Goal: Use online tool/utility: Utilize a website feature to perform a specific function

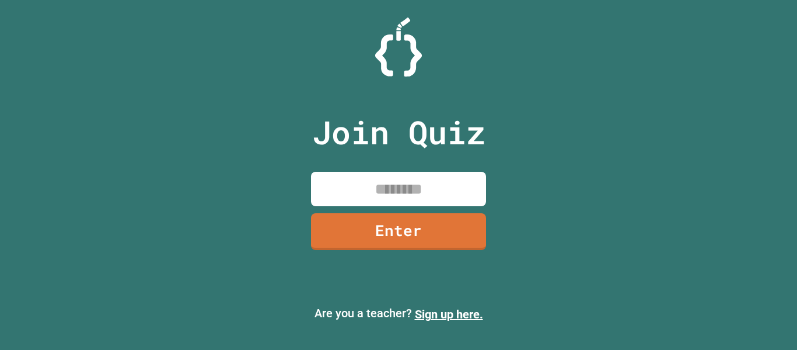
click at [361, 191] on input at bounding box center [398, 189] width 175 height 34
type input "********"
click at [400, 218] on link "Enter" at bounding box center [399, 230] width 176 height 39
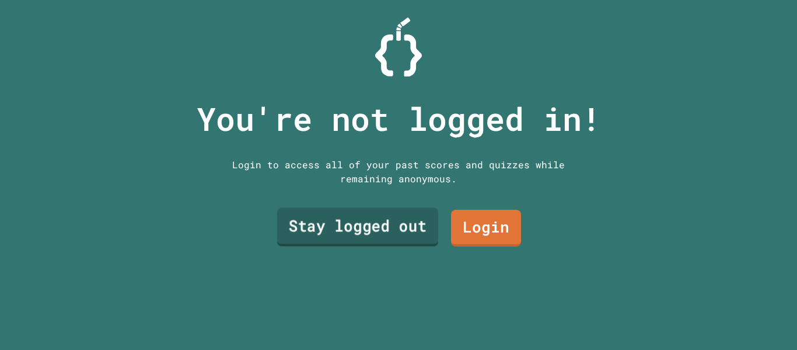
click at [400, 220] on link "Stay logged out" at bounding box center [357, 227] width 161 height 39
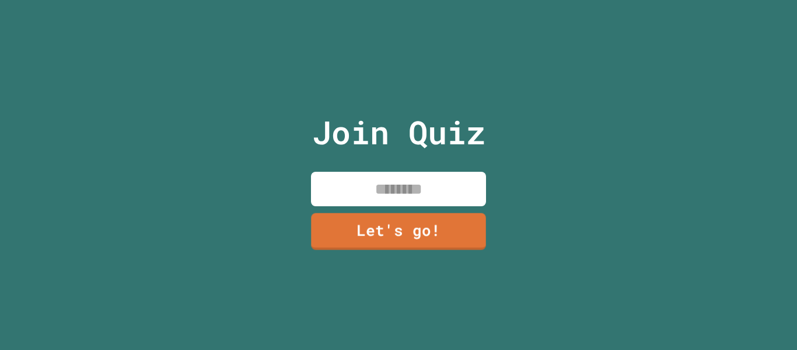
click at [426, 183] on input at bounding box center [398, 189] width 175 height 34
type input "*"
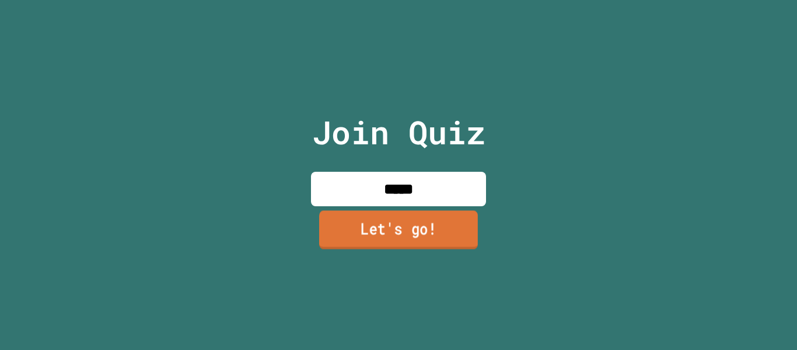
type input "*****"
click at [441, 224] on link "Let's go!" at bounding box center [398, 229] width 159 height 39
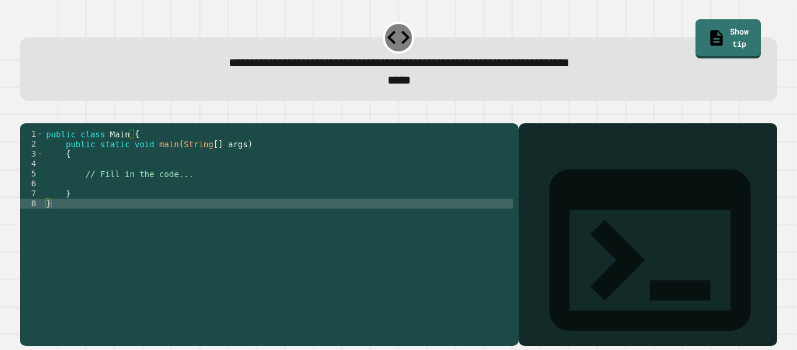
click at [209, 189] on div "public class Main { public static void main ( String [ ] args ) { // Fill in th…" at bounding box center [278, 228] width 469 height 198
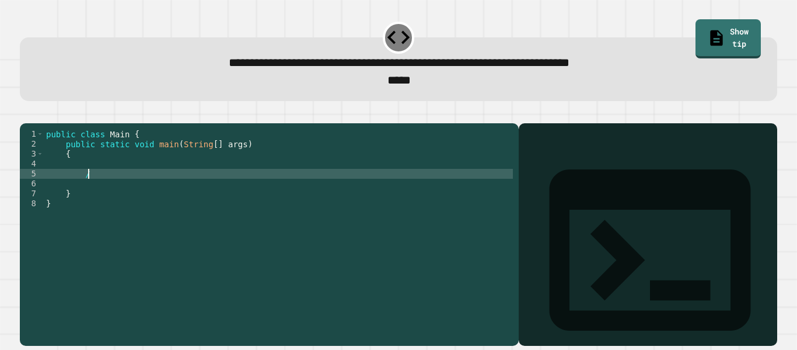
type textarea "*"
click at [215, 192] on div "public class Main { public static void main ( String [ ] args ) { System . out …" at bounding box center [278, 228] width 469 height 198
click at [26, 114] on icon "button" at bounding box center [26, 114] width 0 height 0
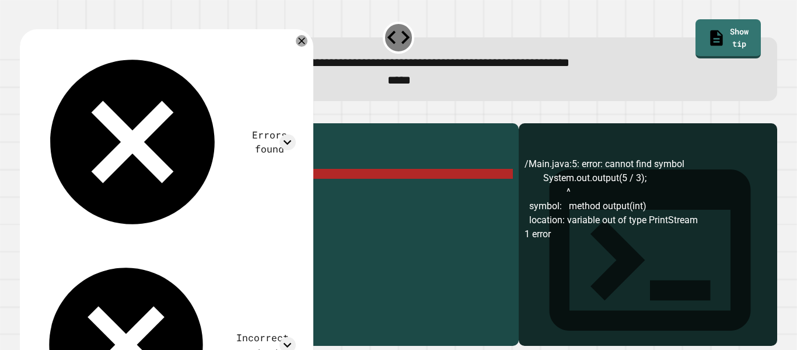
click at [235, 187] on div "public class Main { public static void main ( String [ ] args ) { System . out …" at bounding box center [278, 228] width 469 height 198
click at [167, 191] on div "public class Main { public static void main ( String [ ] args ) { System . out …" at bounding box center [278, 228] width 469 height 198
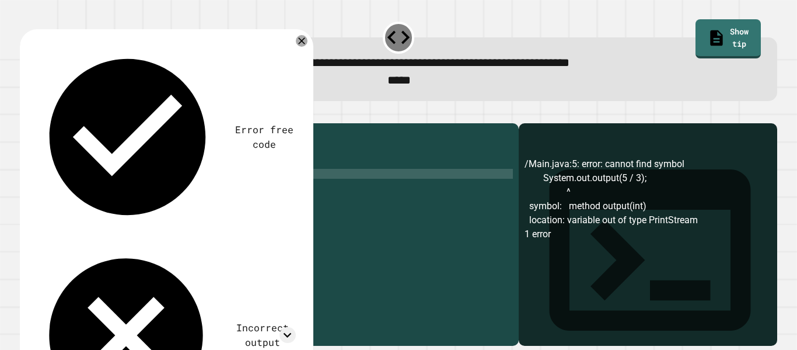
click at [191, 190] on div "public class Main { public static void main ( String [ ] args ) { System . out …" at bounding box center [278, 228] width 469 height 198
click at [198, 194] on div "public class Main { public static void main ( String [ ] args ) { System . out …" at bounding box center [278, 228] width 469 height 198
click at [26, 114] on button "button" at bounding box center [26, 114] width 0 height 0
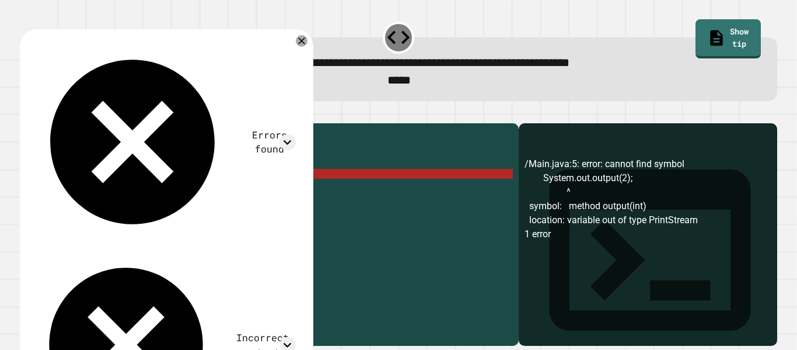
click at [184, 193] on div "public class Main { public static void main ( String [ ] args ) { System . out …" at bounding box center [278, 228] width 469 height 198
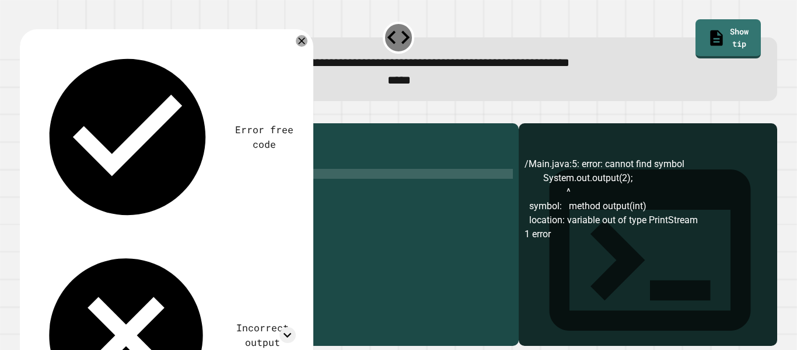
scroll to position [0, 17]
type textarea "**********"
click at [151, 187] on div "public class Main { public static void main ( String [ ] args ) { System . out …" at bounding box center [278, 228] width 469 height 198
click at [160, 198] on div "public class Main { public static void main ( String [ ] args ) { System . out …" at bounding box center [278, 228] width 469 height 198
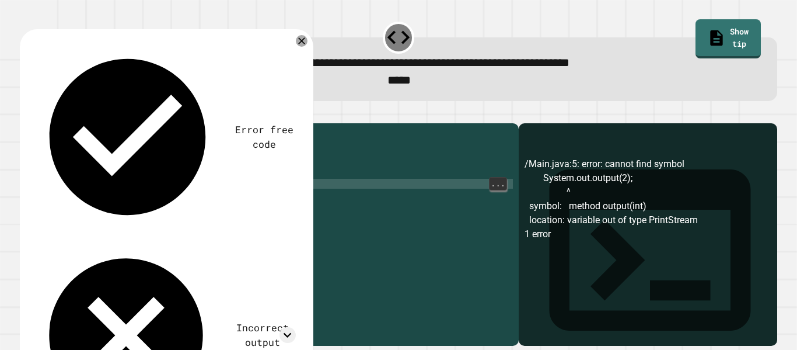
click at [130, 185] on div "public class Main { public static void main ( String [ ] args ) { System . out …" at bounding box center [278, 228] width 469 height 198
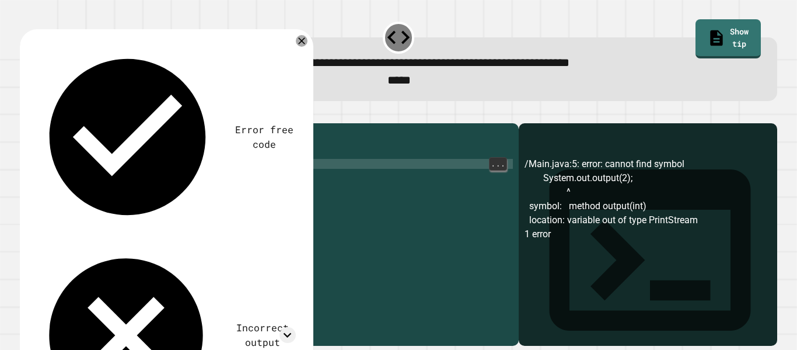
click at [146, 191] on div "public class Main { public static void main ( String [ ] args ) { System . out …" at bounding box center [278, 228] width 469 height 198
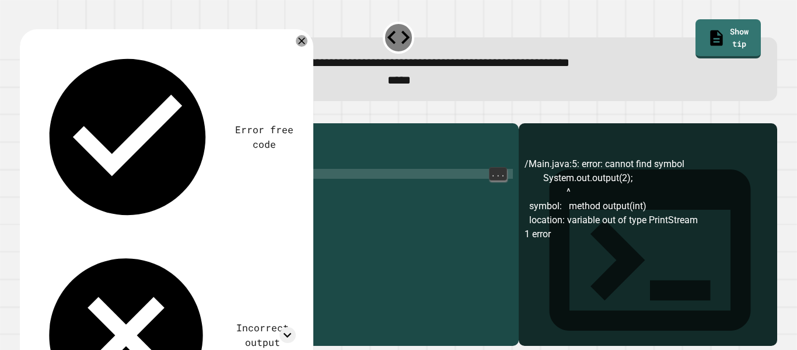
click at [156, 194] on div "public class Main { public static void main ( String [ ] args ) { System . out …" at bounding box center [278, 228] width 469 height 198
click at [159, 203] on div "public class Main { public static void main ( String [ ] args ) { System . out …" at bounding box center [278, 228] width 469 height 198
type textarea "*"
click at [26, 114] on icon "button" at bounding box center [26, 114] width 0 height 0
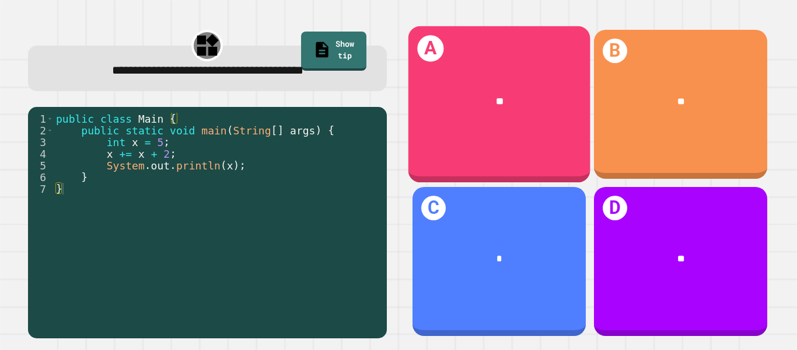
click at [458, 109] on div "**" at bounding box center [499, 101] width 182 height 54
click at [519, 138] on div "A **" at bounding box center [499, 104] width 182 height 156
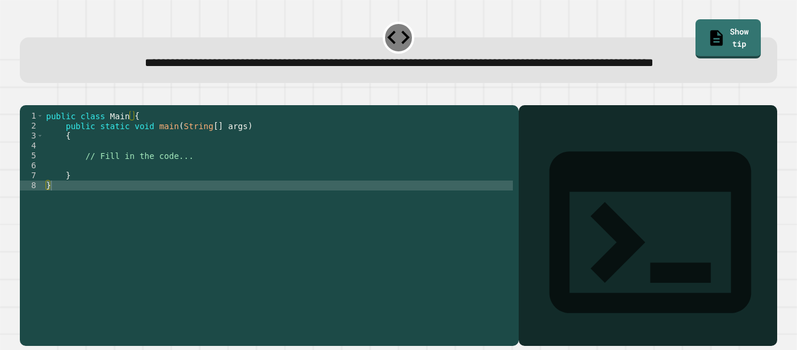
click at [214, 193] on div "public class Main { public static void main ( String [ ] args ) { // Fill in th…" at bounding box center [278, 210] width 469 height 198
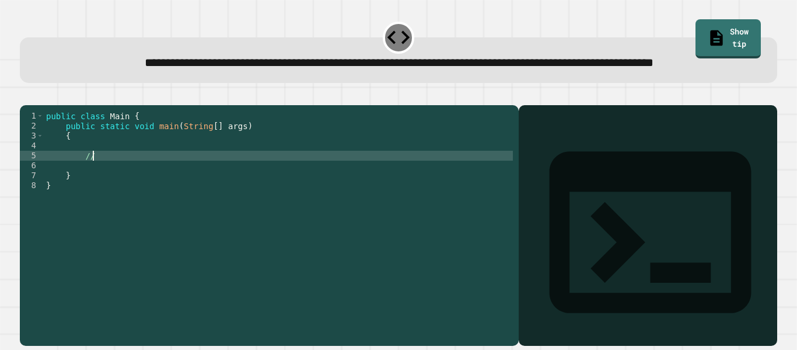
type textarea "*"
type textarea "******"
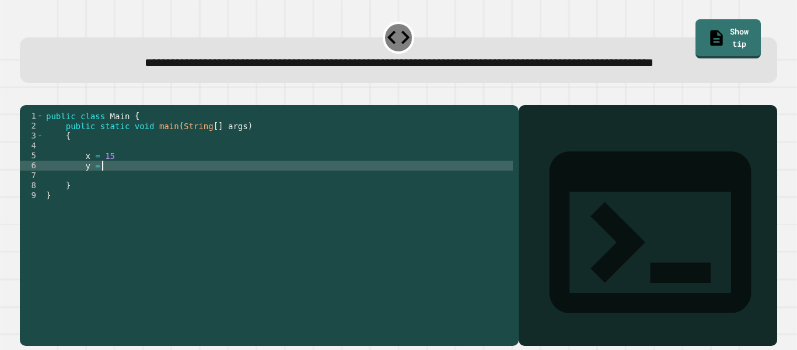
type textarea "*****"
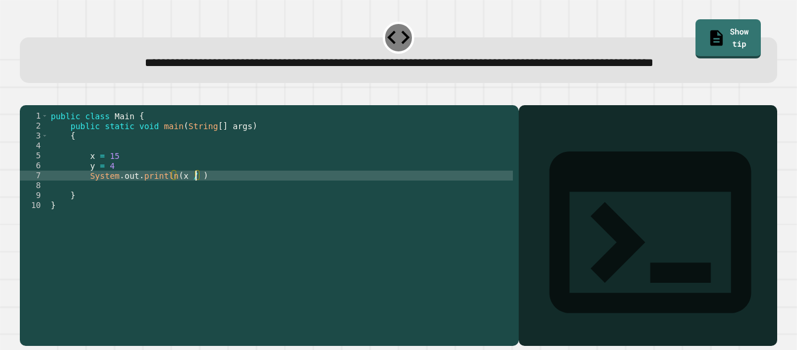
scroll to position [0, 18]
click at [123, 193] on div "public class Main { public static void main ( String [ ] args ) { x = 15 y = 4 …" at bounding box center [280, 210] width 465 height 198
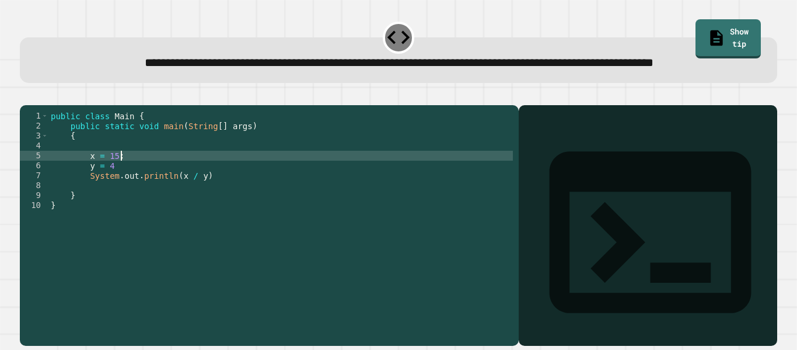
click at [125, 201] on div "public class Main { public static void main ( String [ ] args ) { x = 15 ; y = …" at bounding box center [280, 210] width 465 height 198
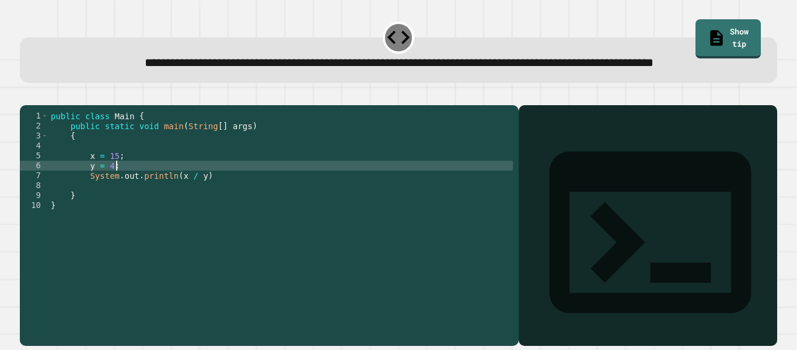
click at [220, 212] on div "public class Main { public static void main ( String [ ] args ) { x = 15 ; y = …" at bounding box center [280, 210] width 465 height 198
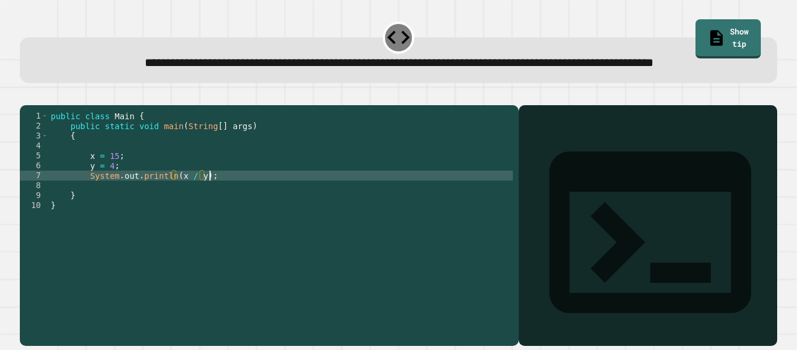
scroll to position [0, 19]
click at [26, 96] on icon "button" at bounding box center [26, 96] width 0 height 0
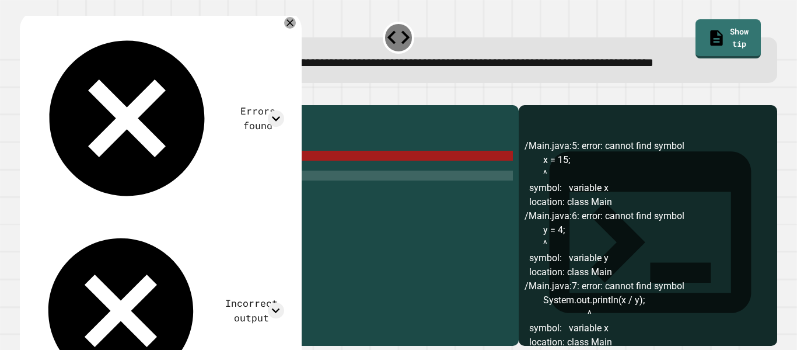
click at [179, 188] on div "public class Main { public static void main ( String [ ] args ) { x = 15 ; y = …" at bounding box center [280, 210] width 465 height 198
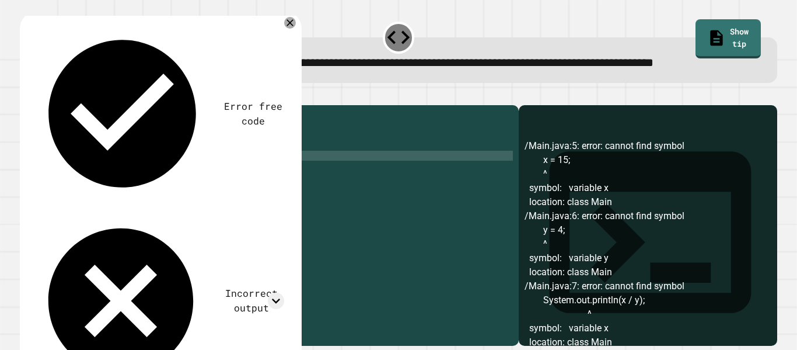
scroll to position [0, 8]
click at [182, 197] on div "public class Main { public static void main ( String [ ] args ) { x = 15 y = 4 …" at bounding box center [280, 210] width 465 height 198
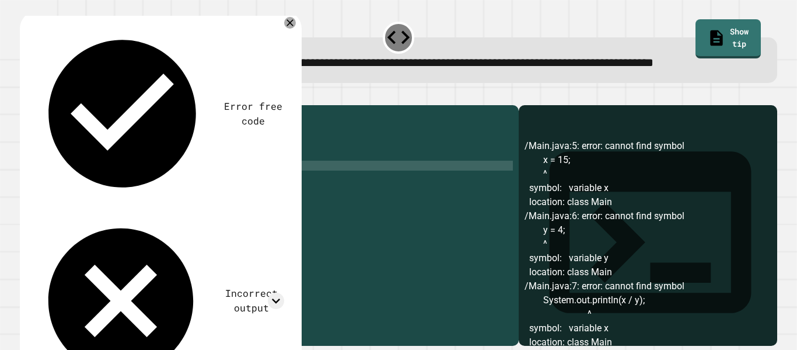
scroll to position [0, 7]
click at [37, 107] on icon "button" at bounding box center [33, 103] width 6 height 8
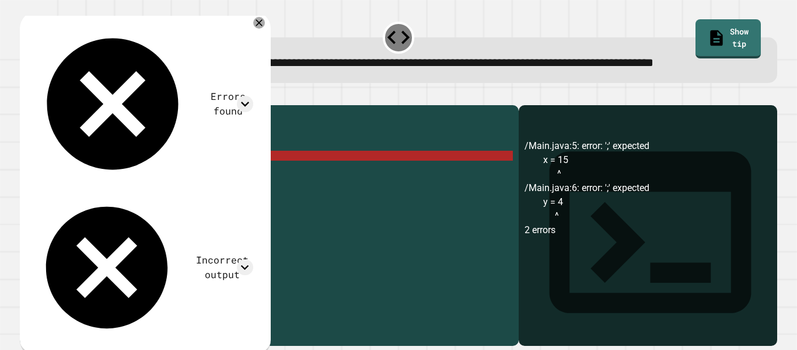
click at [144, 191] on div "public class Main { public static void main ( String [ ] args ) { x = 15 y = 4 …" at bounding box center [280, 210] width 465 height 198
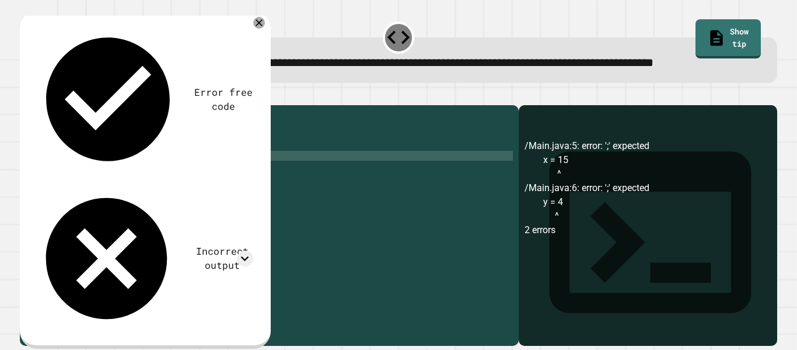
click at [149, 201] on div "public class Main { public static void main ( String [ ] args ) { x = 15 ; y = …" at bounding box center [280, 210] width 465 height 198
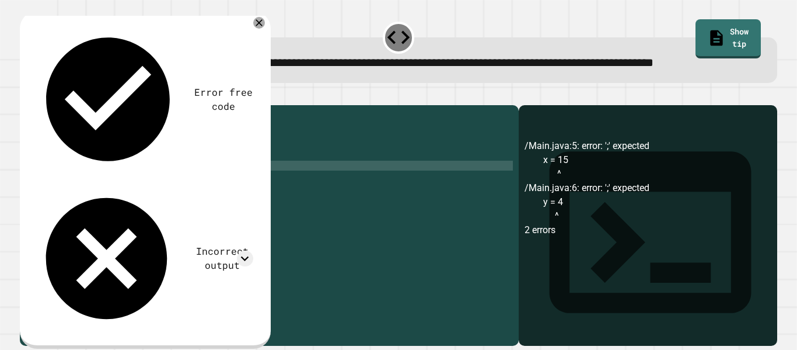
scroll to position [0, 8]
click at [92, 190] on div "public class Main { public static void main ( String [ ] args ) { x = 15 ; y = …" at bounding box center [280, 210] width 465 height 198
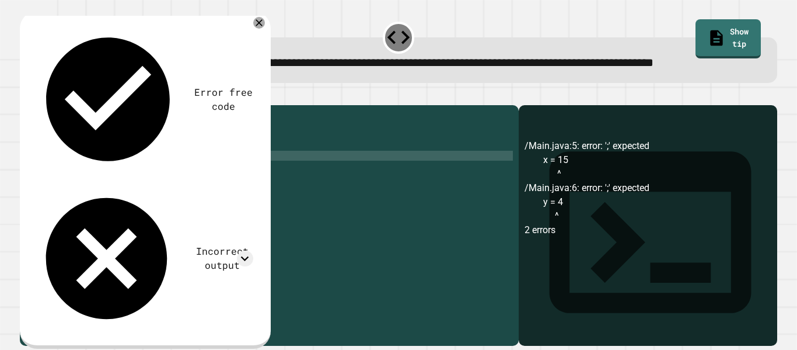
scroll to position [0, 10]
click at [93, 203] on div "public class Main { public static void main ( String [ ] args ) { int num1 = 15…" at bounding box center [280, 210] width 465 height 198
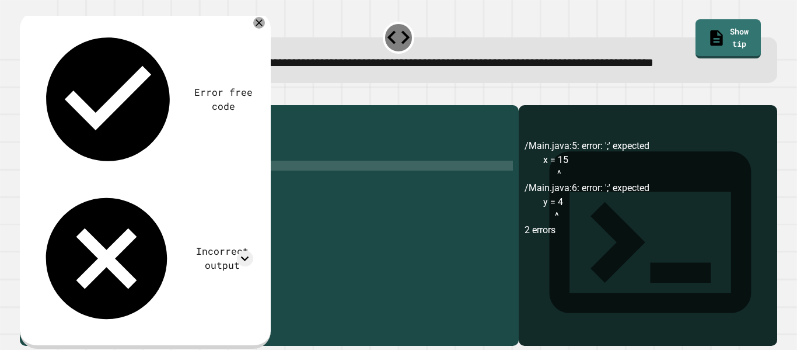
click at [182, 211] on div "public class Main { public static void main ( String [ ] args ) { int num1 = 15…" at bounding box center [280, 210] width 465 height 198
click at [215, 212] on div "public class Main { public static void main ( String [ ] args ) { int num1 = 15…" at bounding box center [280, 210] width 465 height 198
type textarea "**********"
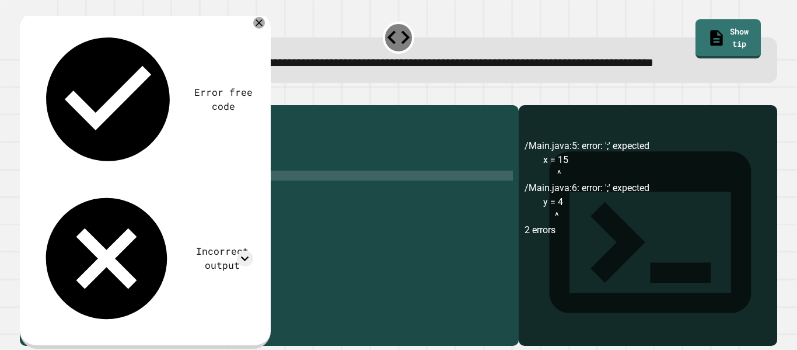
click at [26, 96] on icon "button" at bounding box center [26, 96] width 0 height 0
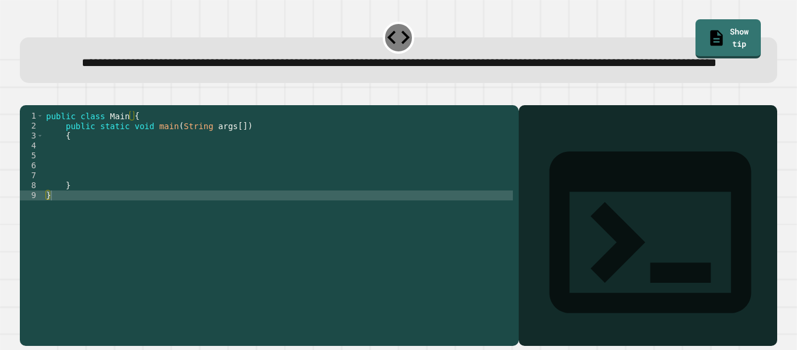
click at [103, 187] on div "public class Main { public static void main ( String args [ ]) { } }" at bounding box center [278, 210] width 469 height 198
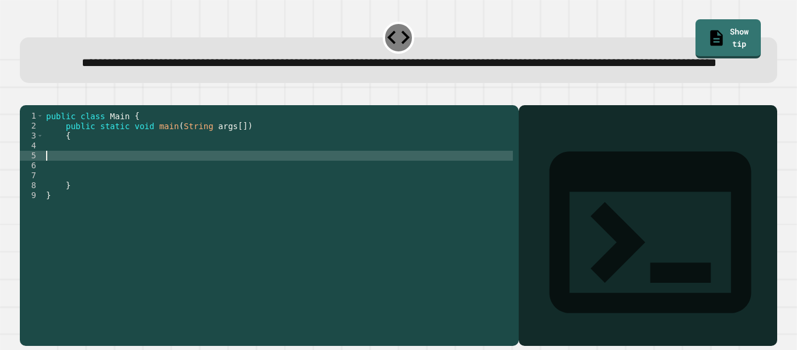
click at [112, 182] on div "public class Main { public static void main ( String args [ ]) { } }" at bounding box center [278, 210] width 469 height 198
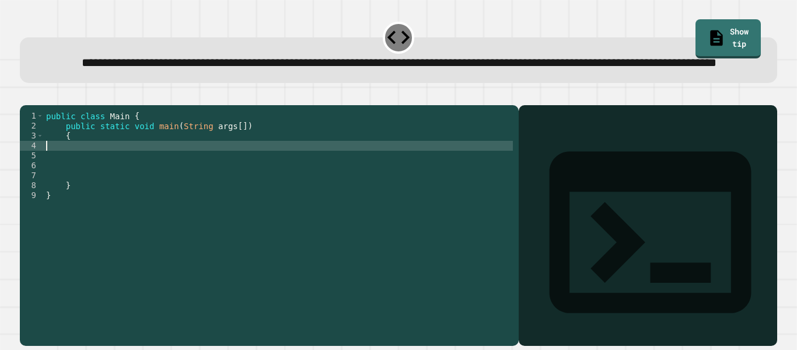
click at [104, 191] on div "public class Main { public static void main ( String args [ ]) { } }" at bounding box center [278, 210] width 469 height 198
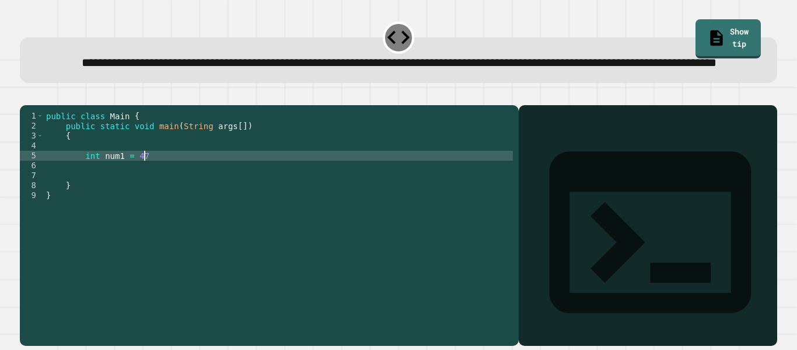
scroll to position [0, 12]
type textarea "**********"
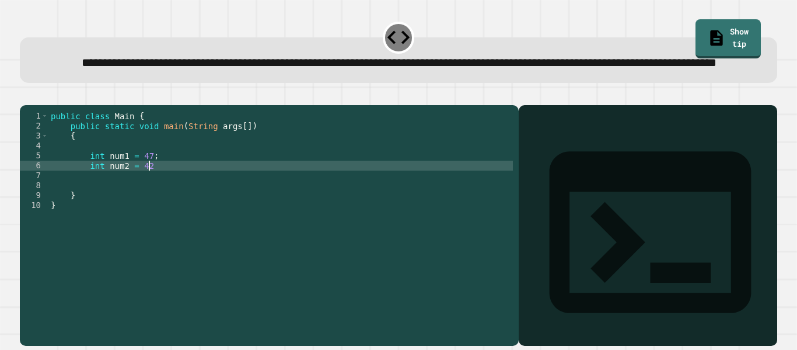
type textarea "**********"
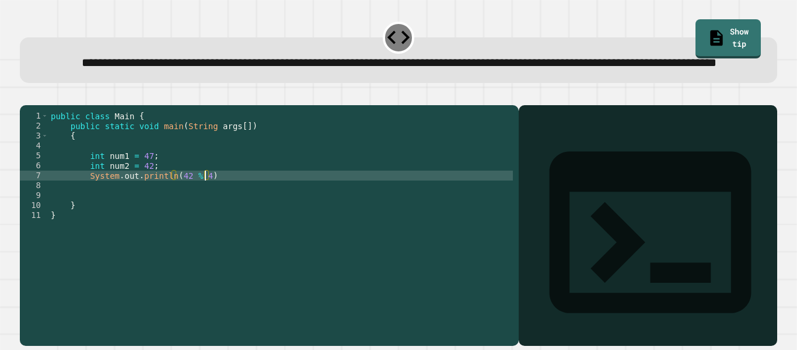
scroll to position [0, 19]
click at [229, 214] on div "public class Main { public static void main ( String args [ ]) { int num1 = 47 …" at bounding box center [280, 210] width 465 height 198
click at [26, 96] on icon "button" at bounding box center [26, 96] width 0 height 0
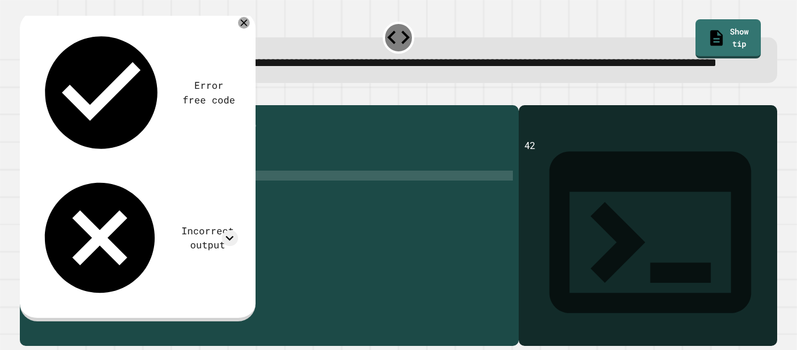
click at [173, 212] on div "public class Main { public static void main ( String args [ ]) { int num1 = 47 …" at bounding box center [280, 210] width 465 height 198
type textarea "**********"
click at [36, 107] on icon "button" at bounding box center [33, 103] width 6 height 8
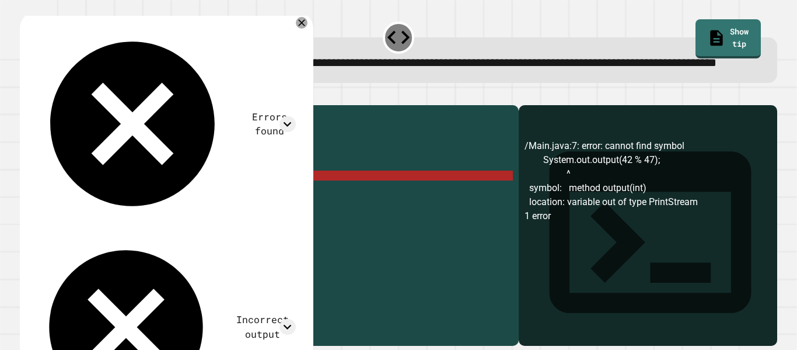
click at [250, 213] on div "public class Main { public static void main ( String args [ ]) { int num1 = 47 …" at bounding box center [280, 210] width 465 height 198
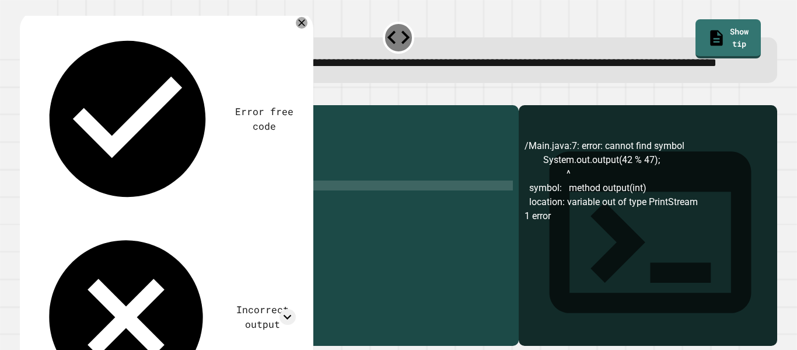
scroll to position [0, 8]
type textarea "*"
click at [183, 212] on div "public class Main { public static void main ( String args [ ]) { int num1 = 47 …" at bounding box center [280, 210] width 465 height 198
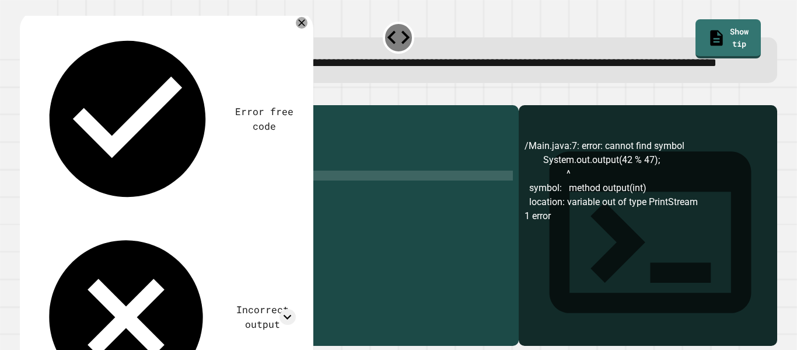
scroll to position [0, 18]
click at [214, 212] on div "public class Main { public static void main ( String args [ ]) { int num1 = 47 …" at bounding box center [280, 210] width 465 height 198
click at [26, 96] on icon "button" at bounding box center [26, 96] width 0 height 0
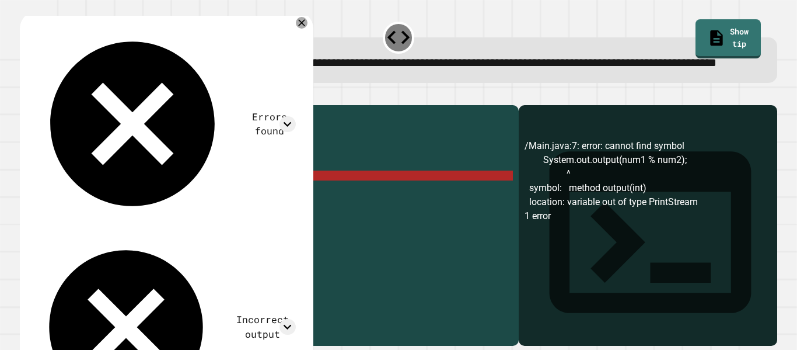
click at [191, 214] on div "public class Main { public static void main ( String args [ ]) { int num1 = 47 …" at bounding box center [280, 210] width 465 height 198
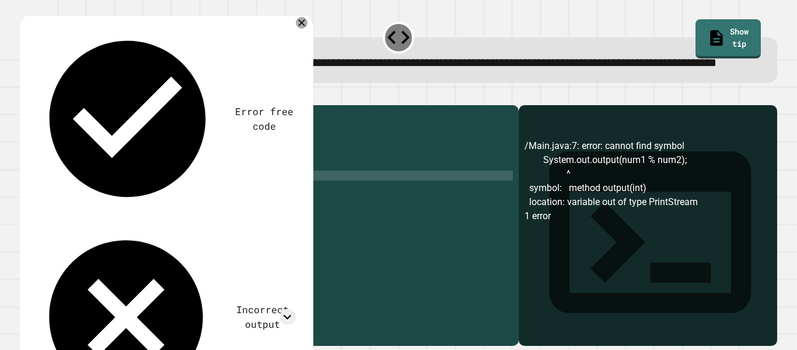
scroll to position [0, 18]
click at [225, 212] on div "public class Main { public static void main ( String args [ ]) { int num1 = 47 …" at bounding box center [280, 210] width 465 height 198
click at [26, 96] on icon "button" at bounding box center [26, 96] width 0 height 0
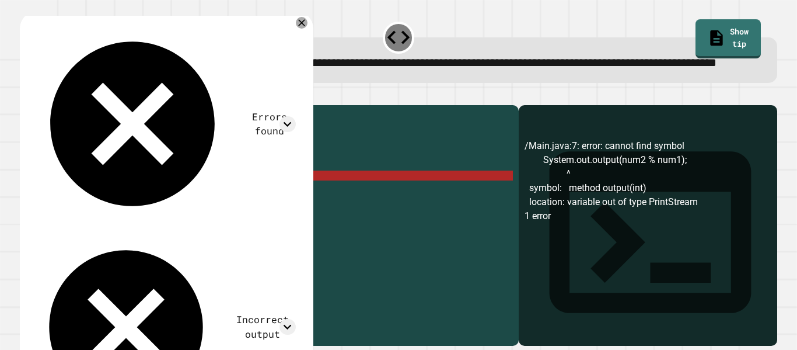
click at [190, 212] on div "public class Main { public static void main ( String args [ ]) { int num1 = 47 …" at bounding box center [280, 210] width 465 height 198
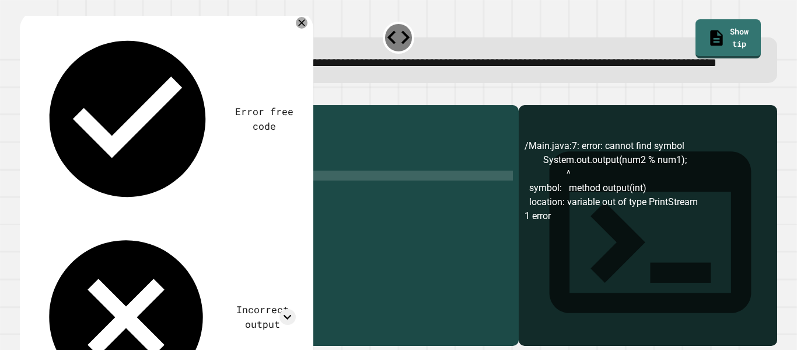
scroll to position [0, 18]
click at [223, 212] on div "public class Main { public static void main ( String args [ ]) { int num1 = 47 …" at bounding box center [280, 210] width 465 height 198
click at [165, 214] on div "public class Main { public static void main ( String args [ ]) { int num1 = 47 …" at bounding box center [280, 210] width 465 height 198
click at [166, 214] on div "public class Main { public static void main ( String args [ ]) { int num1 = 47 …" at bounding box center [280, 210] width 465 height 198
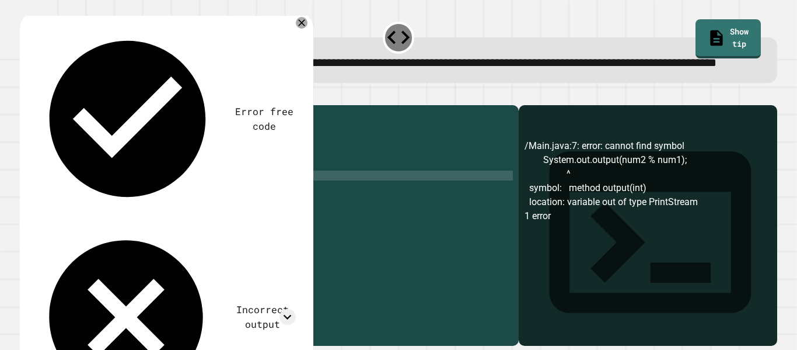
click at [166, 214] on div "public class Main { public static void main ( String args [ ]) { int num1 = 47 …" at bounding box center [280, 210] width 465 height 198
click at [37, 107] on icon "button" at bounding box center [33, 103] width 6 height 8
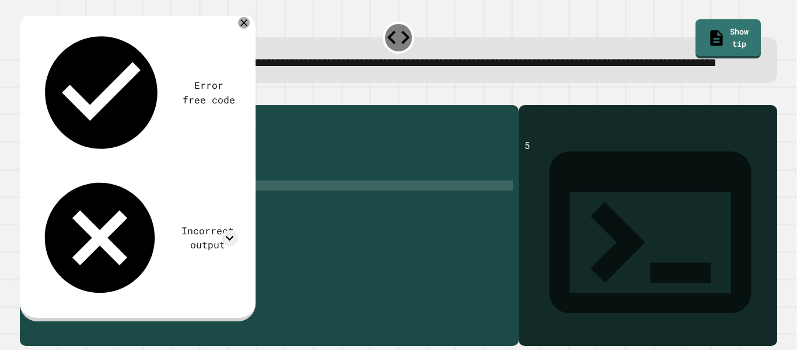
click at [172, 216] on div "public class Main { public static void main ( String args [ ]) { int num1 = 47 …" at bounding box center [280, 210] width 465 height 198
click at [172, 211] on div "public class Main { public static void main ( String args [ ]) { int num1 = 47 …" at bounding box center [280, 210] width 465 height 198
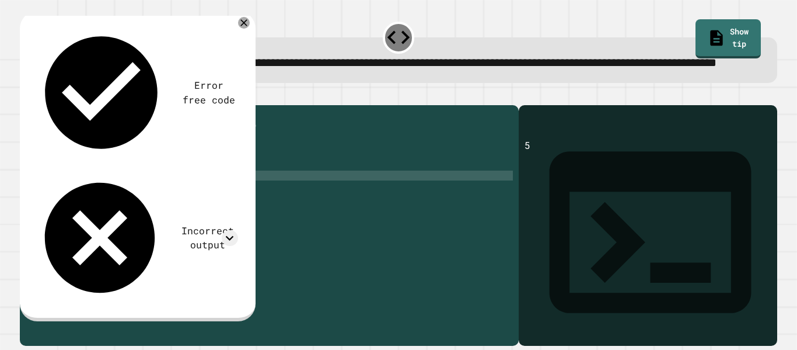
scroll to position [0, 15]
click at [275, 210] on div "public class Main { public static void main ( String args [ ]) { int num1 = 47 …" at bounding box center [280, 210] width 465 height 198
click at [102, 190] on div "public class Main { public static void main ( String args [ ]) { int num1 = 47 …" at bounding box center [280, 210] width 465 height 198
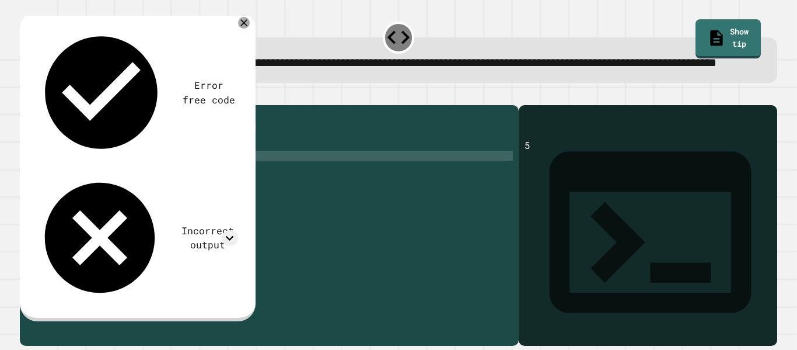
click at [107, 191] on div "public class Main { public static void main ( String args [ ]) { int num1 = 47 …" at bounding box center [280, 210] width 465 height 198
click at [26, 96] on icon "button" at bounding box center [26, 96] width 0 height 0
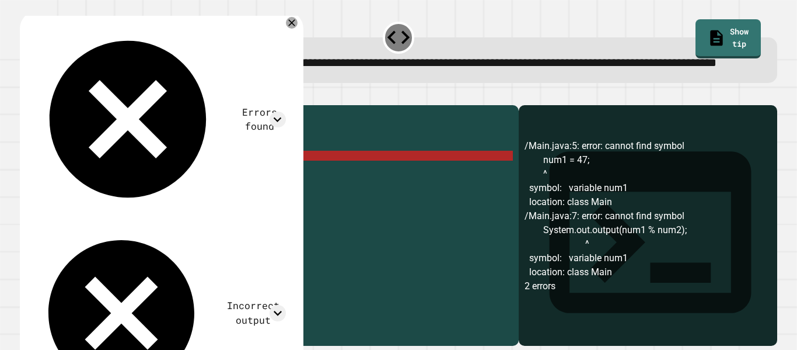
click at [88, 193] on div "public class Main { public static void main ( String args [ ]) { num1 = 47 ; in…" at bounding box center [280, 210] width 465 height 198
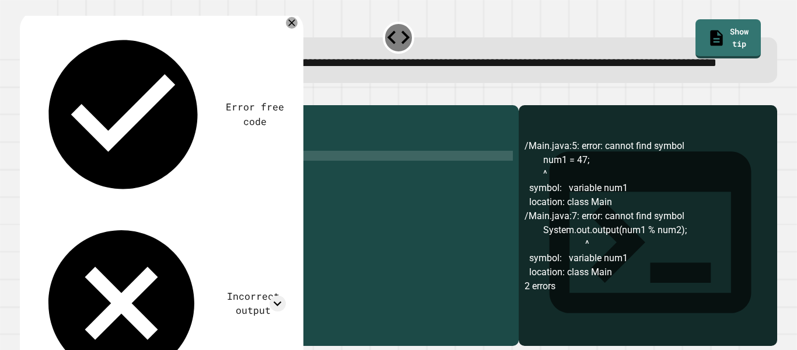
scroll to position [0, 8]
click at [124, 191] on div "public class Main { public static void main ( String args [ ]) { int num1 = 47 …" at bounding box center [280, 210] width 465 height 198
click at [296, 29] on icon at bounding box center [292, 23] width 12 height 12
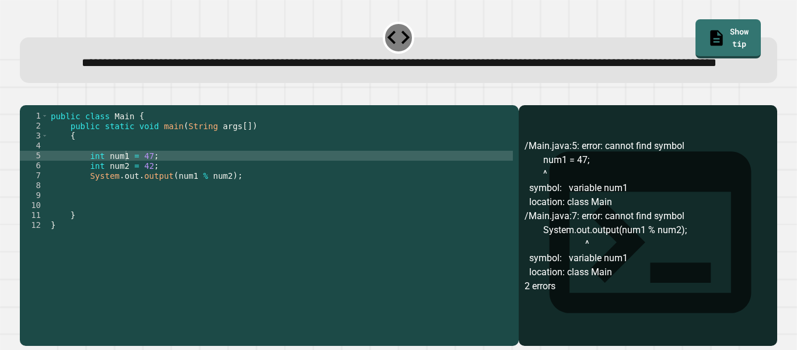
click at [26, 96] on icon "button" at bounding box center [26, 96] width 0 height 0
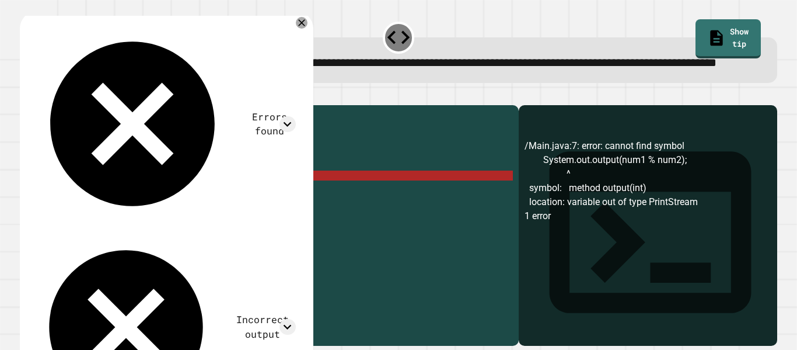
click at [282, 212] on div "public class Main { public static void main ( String args [ ]) { int num1 = 47 …" at bounding box center [280, 210] width 465 height 198
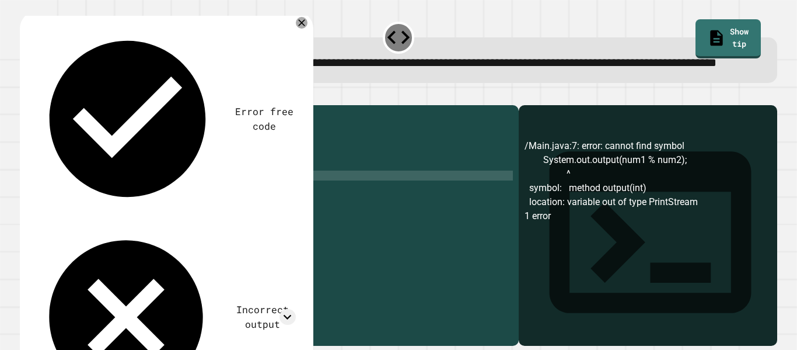
type textarea "**********"
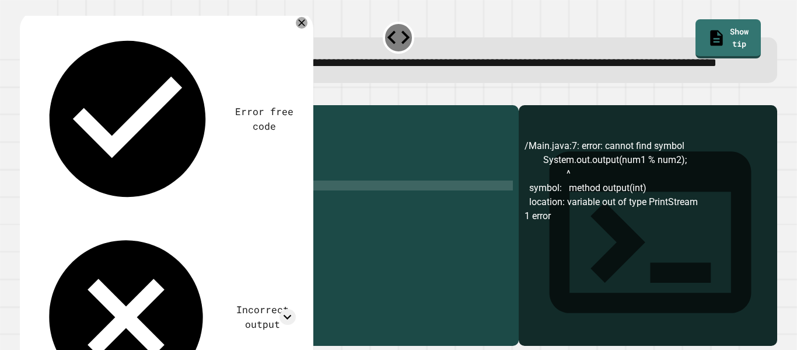
type textarea "*"
click at [168, 213] on div "public class Main { public static void main ( String args [ ]) { int num1 = 47 …" at bounding box center [280, 210] width 465 height 198
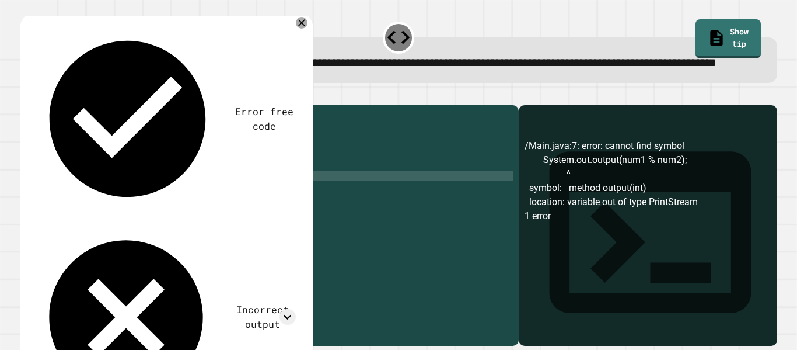
scroll to position [0, 16]
click at [26, 96] on button "button" at bounding box center [26, 96] width 0 height 0
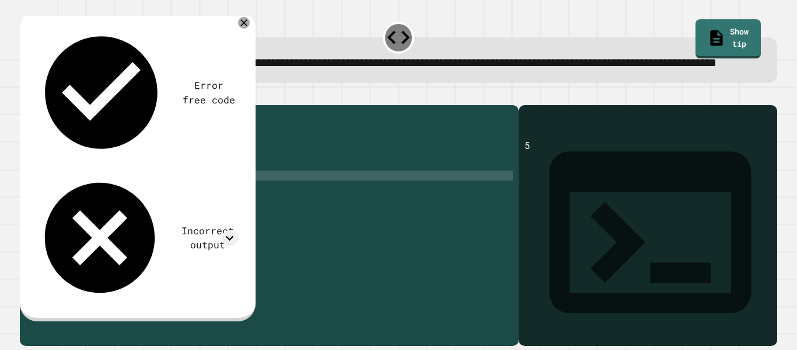
click at [172, 214] on div "public class Main { public static void main ( String args [ ]) { int num1 = 47 …" at bounding box center [280, 210] width 465 height 198
click at [231, 235] on icon at bounding box center [230, 237] width 8 height 5
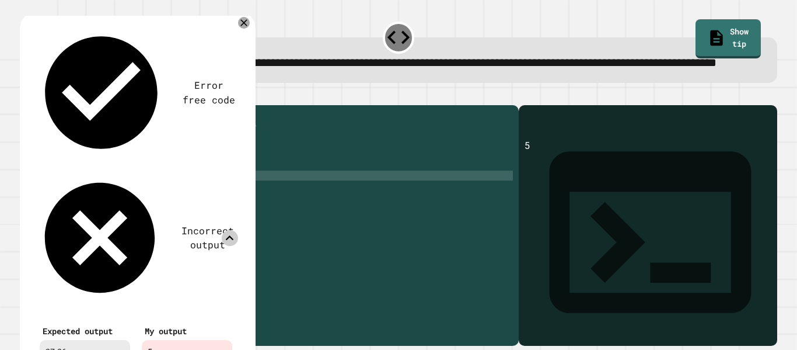
click at [36, 316] on div "Expected output 27.26" at bounding box center [85, 343] width 102 height 54
click at [229, 212] on div "public class Main { public static void main ( String args [ ]) { int num1 = 47 …" at bounding box center [280, 210] width 465 height 198
type textarea "**********"
click at [242, 29] on icon at bounding box center [244, 23] width 12 height 12
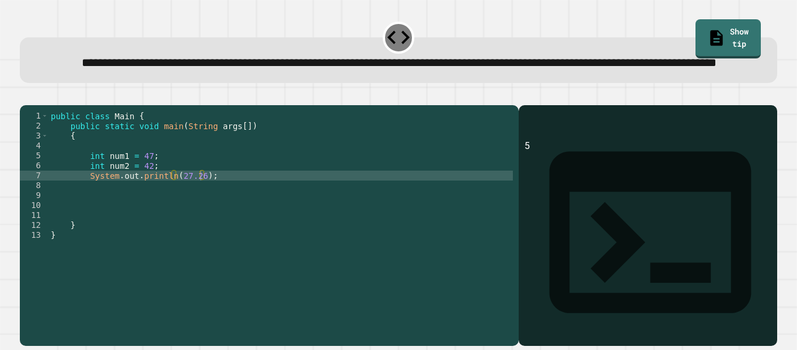
click at [26, 96] on icon "button" at bounding box center [26, 96] width 0 height 0
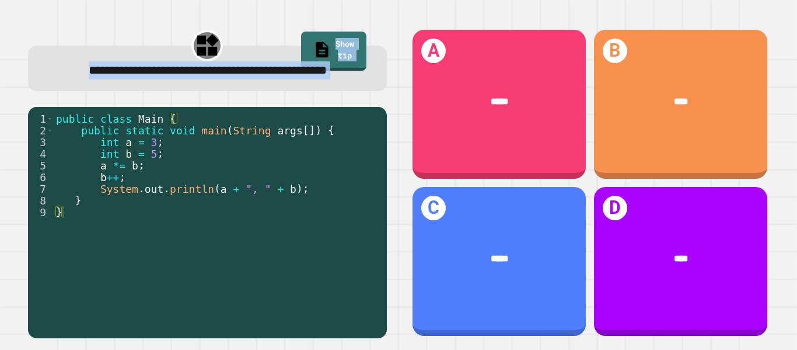
drag, startPoint x: 47, startPoint y: 69, endPoint x: 278, endPoint y: 243, distance: 290.1
click at [278, 243] on div "**********" at bounding box center [207, 183] width 383 height 334
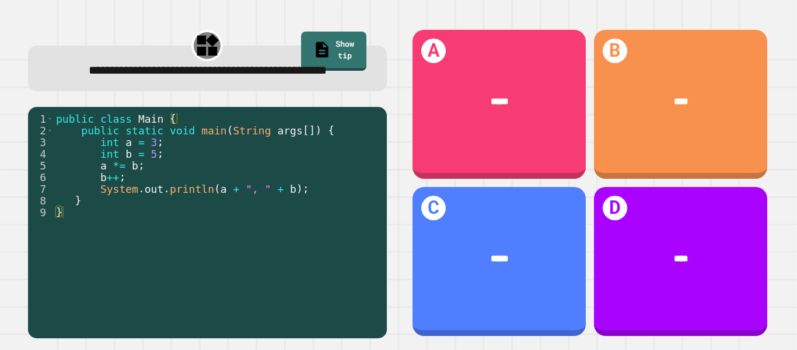
click at [312, 312] on div "public class Main { public static void main ( String args [ ]) { int a = 3 ; in…" at bounding box center [217, 218] width 327 height 210
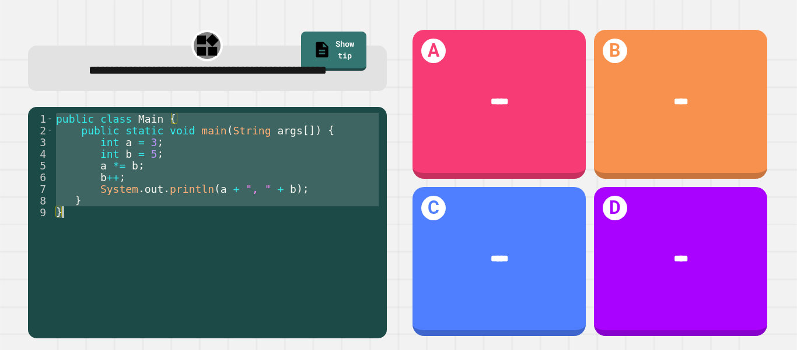
drag, startPoint x: 55, startPoint y: 138, endPoint x: 116, endPoint y: 234, distance: 113.3
click at [116, 234] on div "public class Main { public static void main ( String args [ ]) { int a = 3 ; in…" at bounding box center [217, 218] width 327 height 210
click at [149, 267] on div "public class Main { public static void main ( String args [ ]) { int a = 3 ; in…" at bounding box center [217, 206] width 327 height 187
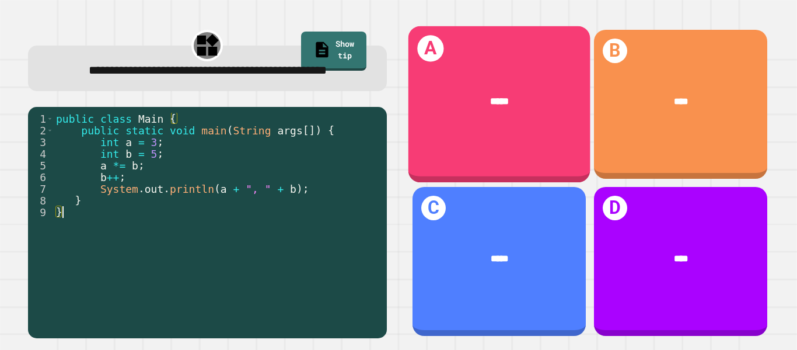
click at [512, 71] on div "A *****" at bounding box center [499, 104] width 182 height 156
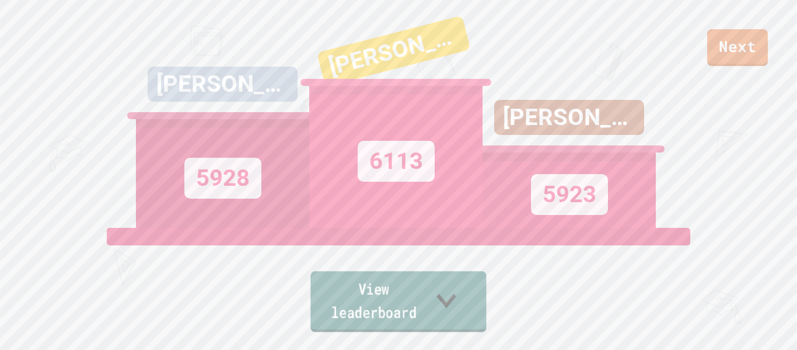
click at [463, 322] on link "View leaderboard" at bounding box center [399, 301] width 176 height 61
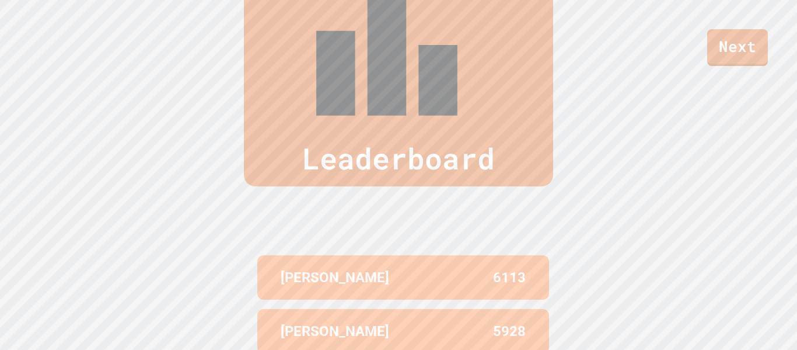
scroll to position [435, 0]
